Goal: Task Accomplishment & Management: Manage account settings

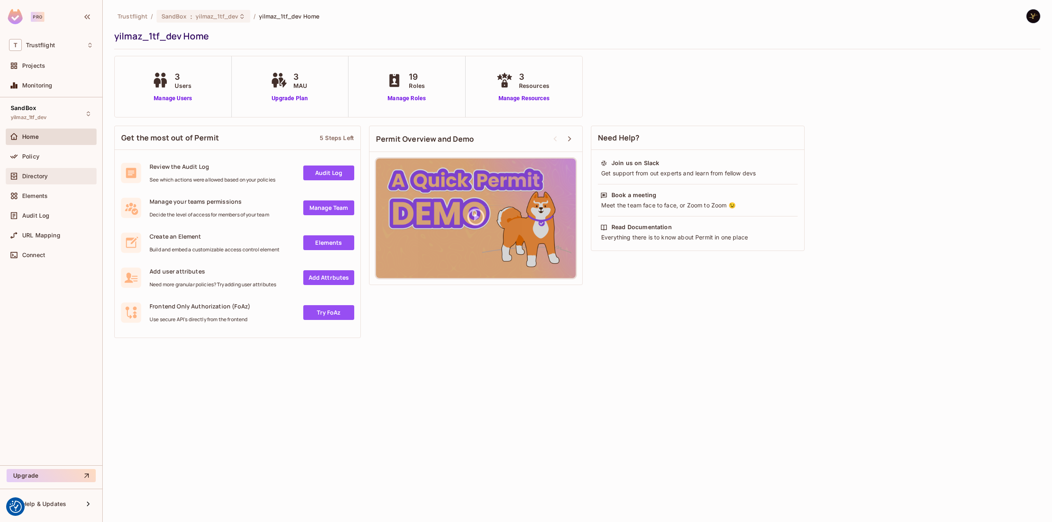
click at [43, 176] on span "Directory" at bounding box center [34, 176] width 25 height 7
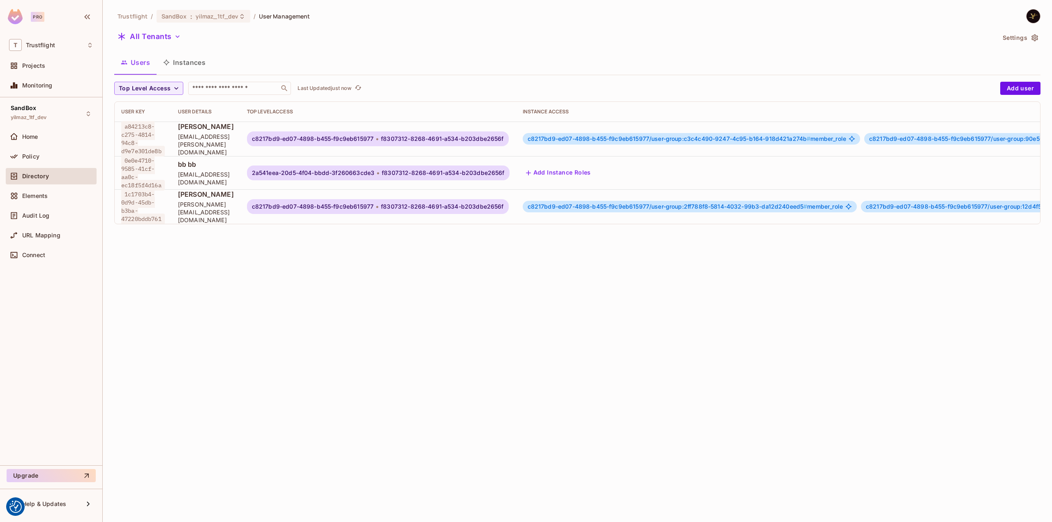
click at [1036, 34] on icon "button" at bounding box center [1035, 38] width 8 height 8
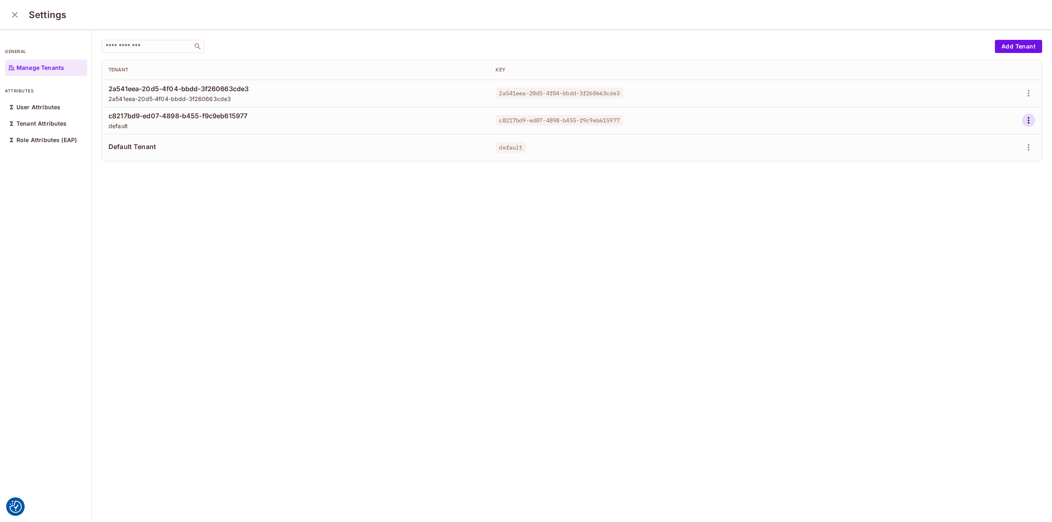
click at [1024, 119] on icon "button" at bounding box center [1029, 121] width 10 height 10
click at [982, 153] on div "Edit Attributes" at bounding box center [988, 157] width 41 height 8
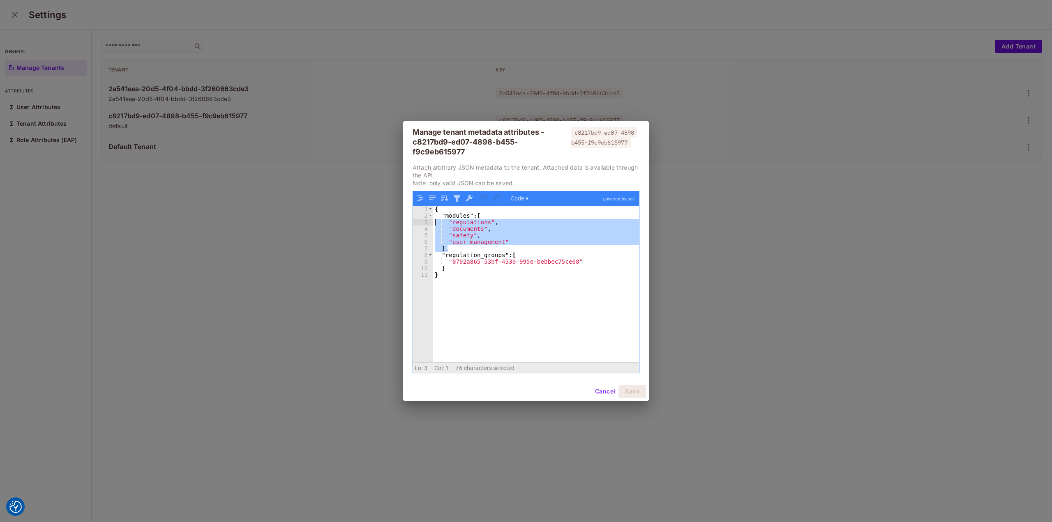
drag, startPoint x: 455, startPoint y: 248, endPoint x: 416, endPoint y: 221, distance: 47.3
click at [416, 221] on div "1 2 3 4 5 6 7 8 9 10 11 { "modules" : [ "regulations" , "documents" , "safety" …" at bounding box center [526, 284] width 226 height 157
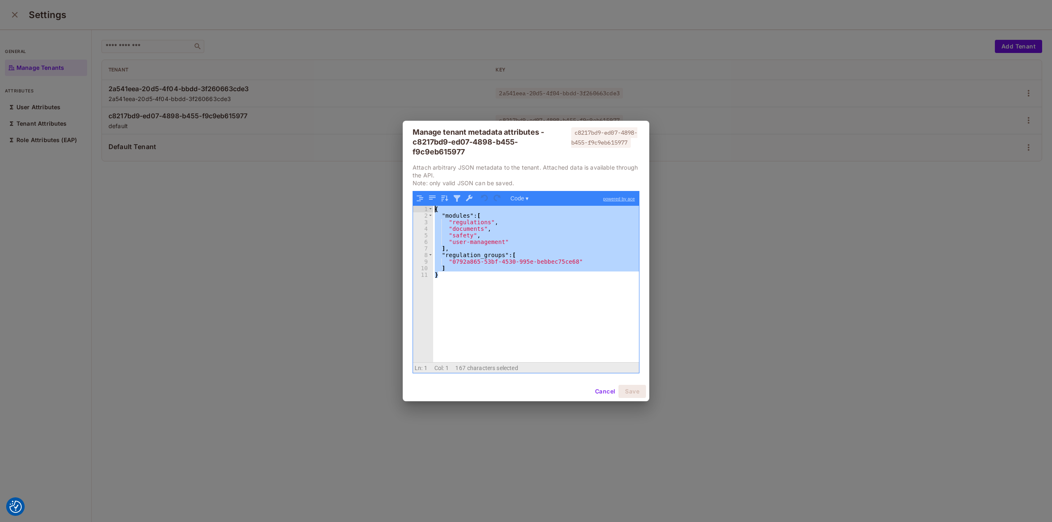
drag, startPoint x: 446, startPoint y: 280, endPoint x: 416, endPoint y: 206, distance: 79.5
click at [416, 206] on div "1 2 3 4 5 6 7 8 9 10 11 { "modules" : [ "regulations" , "documents" , "safety" …" at bounding box center [526, 284] width 226 height 157
click at [612, 392] on button "Cancel" at bounding box center [605, 391] width 27 height 13
